Goal: Task Accomplishment & Management: Manage account settings

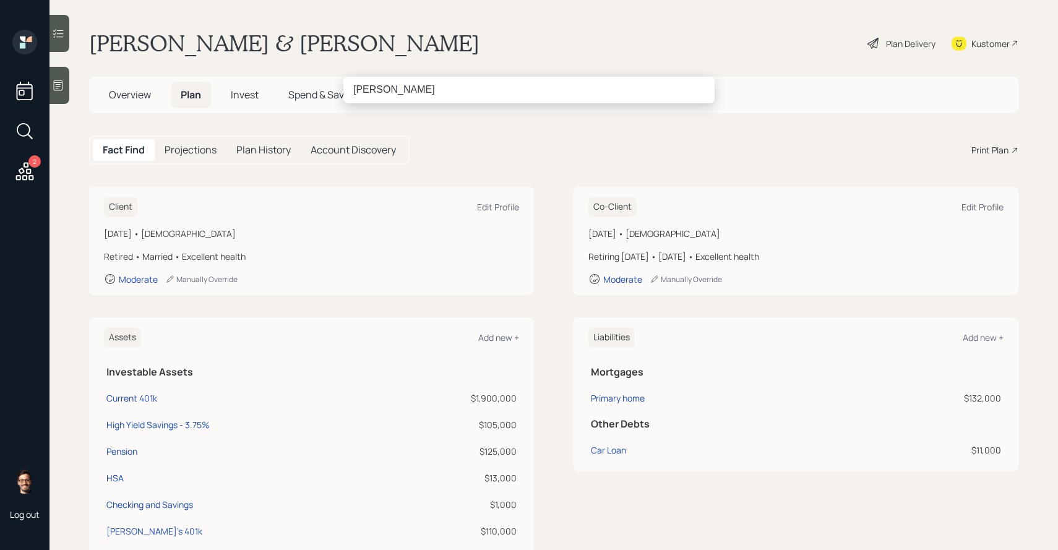
click at [400, 95] on input "lynette williams" at bounding box center [529, 90] width 371 height 26
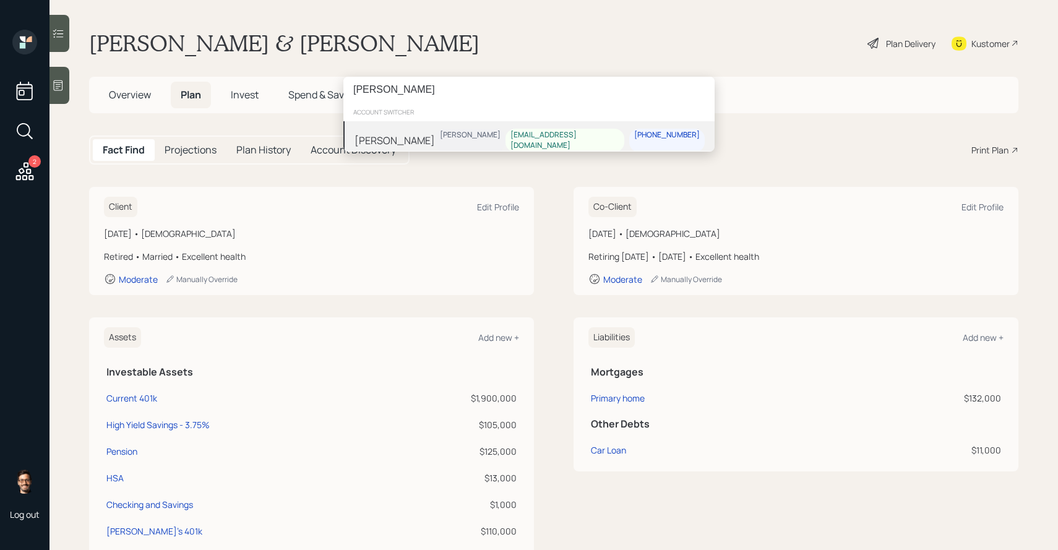
type input "lynette chappel"
click at [422, 139] on div "[PERSON_NAME]" at bounding box center [395, 140] width 80 height 15
